Goal: Check status

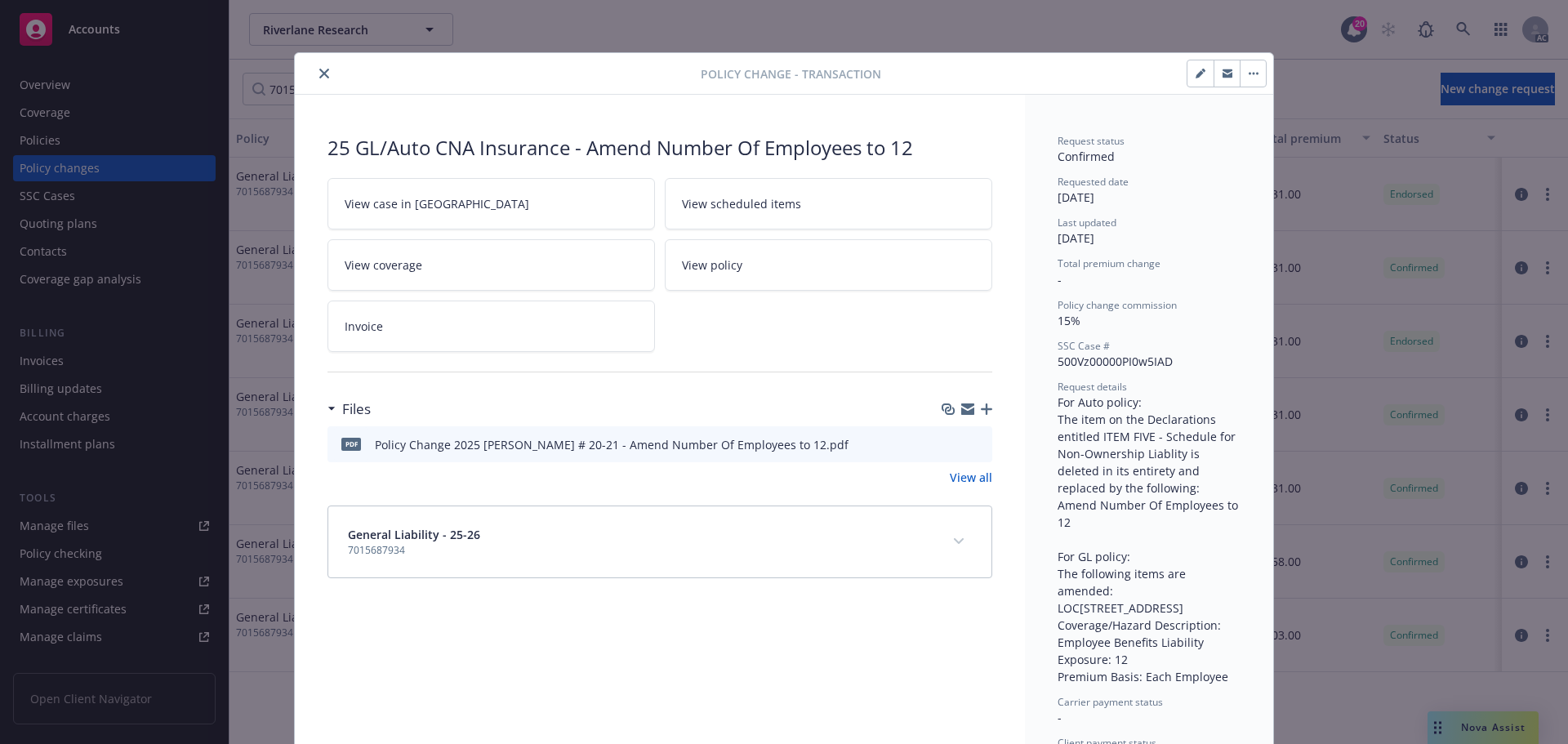
scroll to position [49, 0]
